Goal: Find specific page/section: Find specific page/section

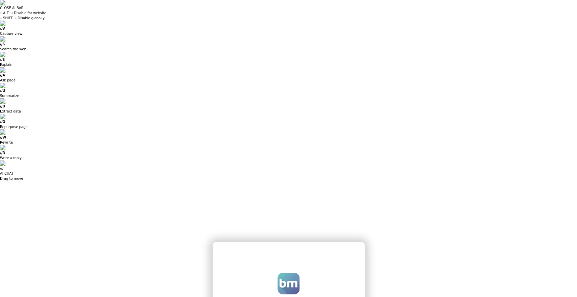
type input "**********"
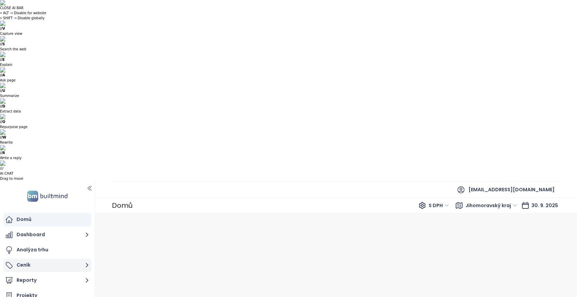
click at [56, 258] on button "Ceník" at bounding box center [47, 265] width 88 height 14
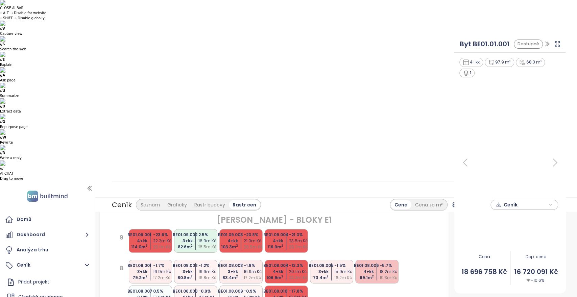
scroll to position [28, 0]
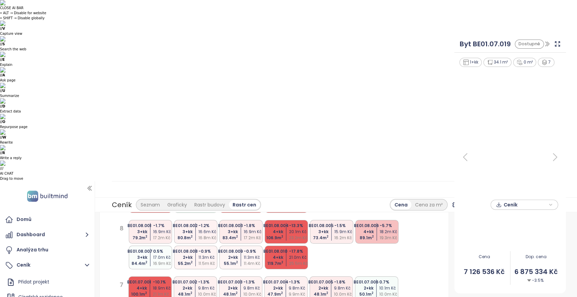
scroll to position [69, 0]
